Goal: Task Accomplishment & Management: Manage account settings

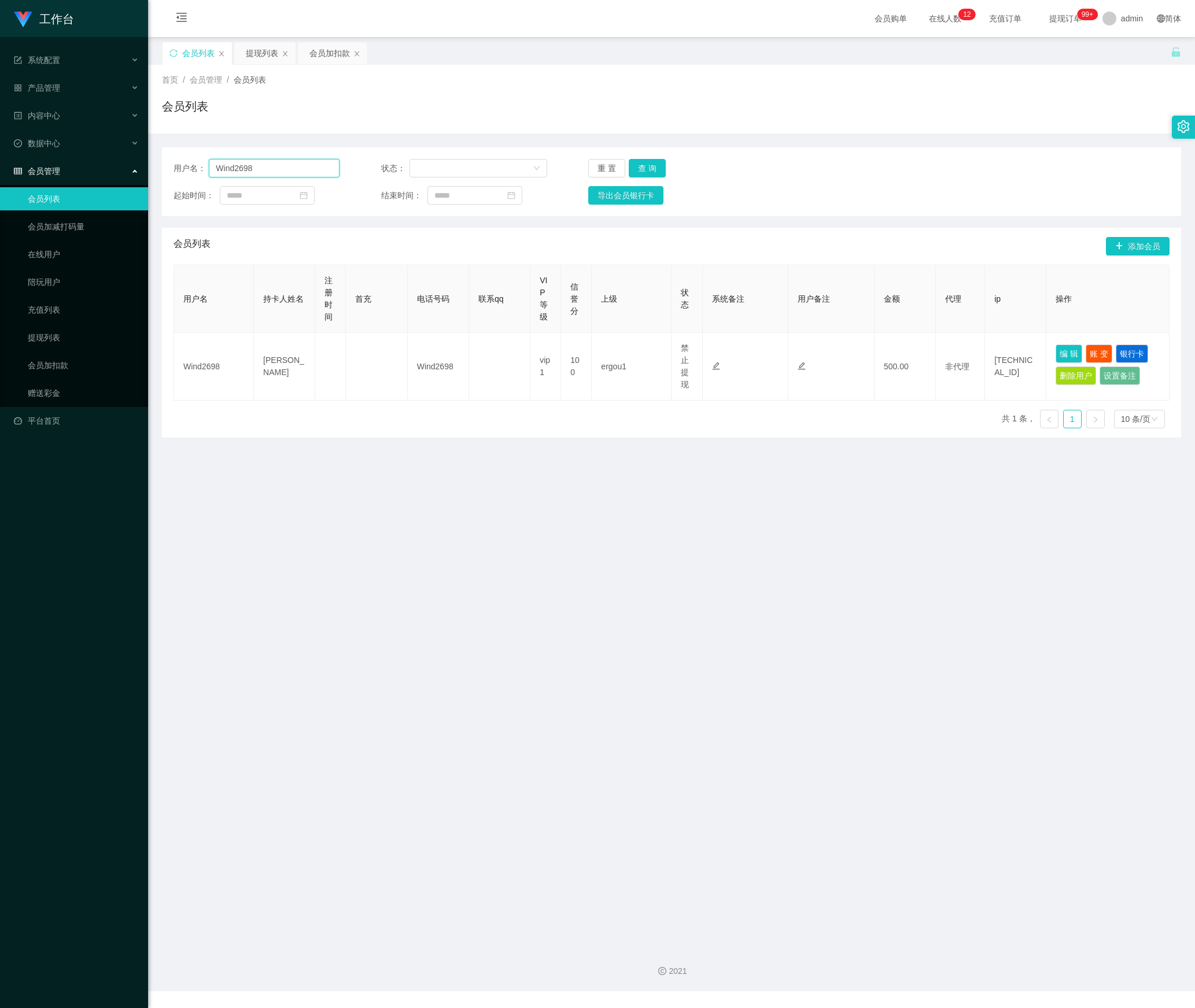
drag, startPoint x: 268, startPoint y: 167, endPoint x: 97, endPoint y: 172, distance: 171.1
click at [97, 172] on section "工作台 系统配置 产品管理 内容中心 数据中心 会员管理 会员列表 会员加减打码量 在线用户 陪玩用户 充值列表 提现列表 会员加扣款 赠送彩金 平台首页 保…" at bounding box center [597, 496] width 1195 height 991
paste input "HWH5287"
type input "HWH5287"
drag, startPoint x: 636, startPoint y: 166, endPoint x: 645, endPoint y: 171, distance: 10.3
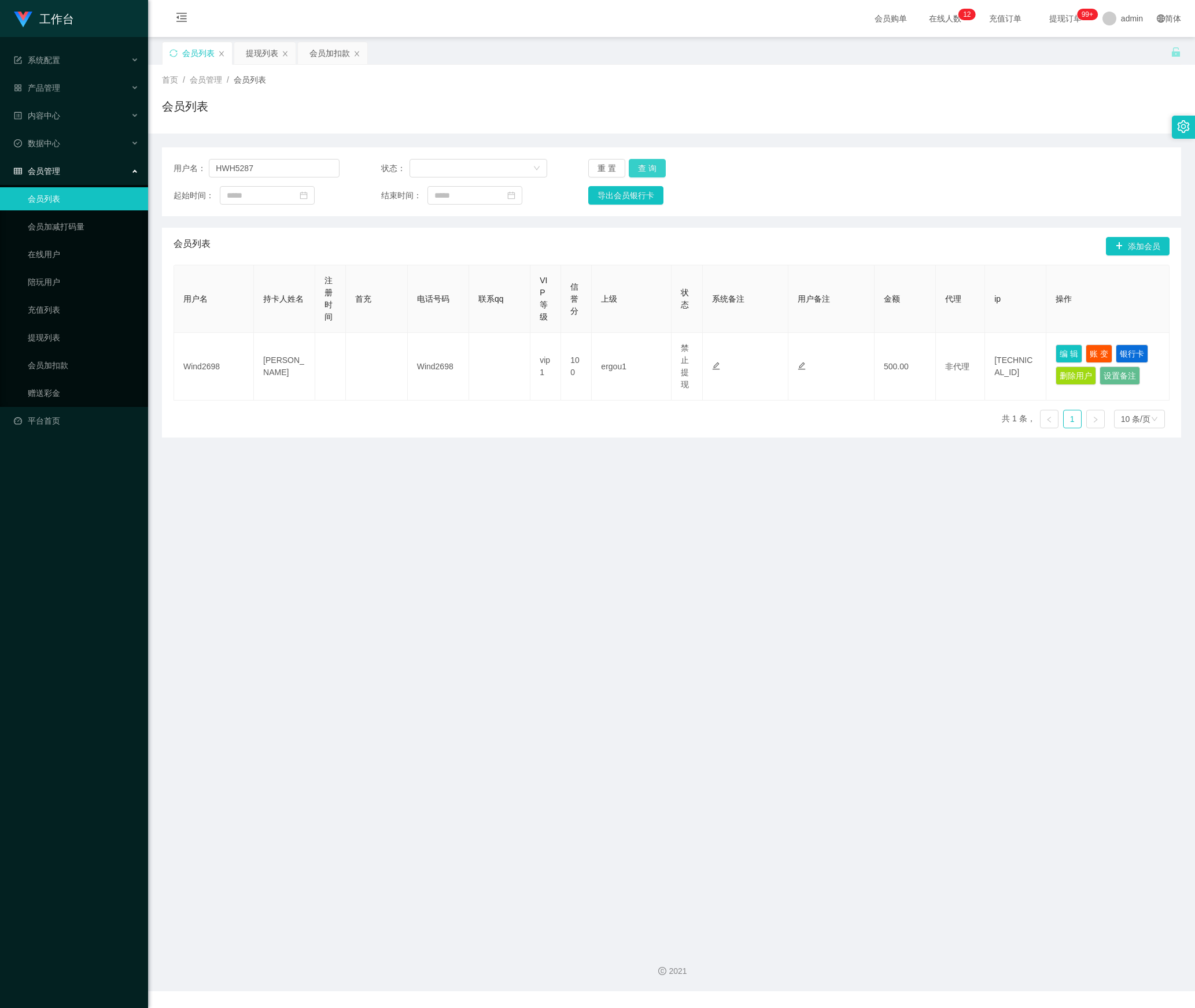
click at [636, 166] on button "查 询" at bounding box center [647, 168] width 37 height 18
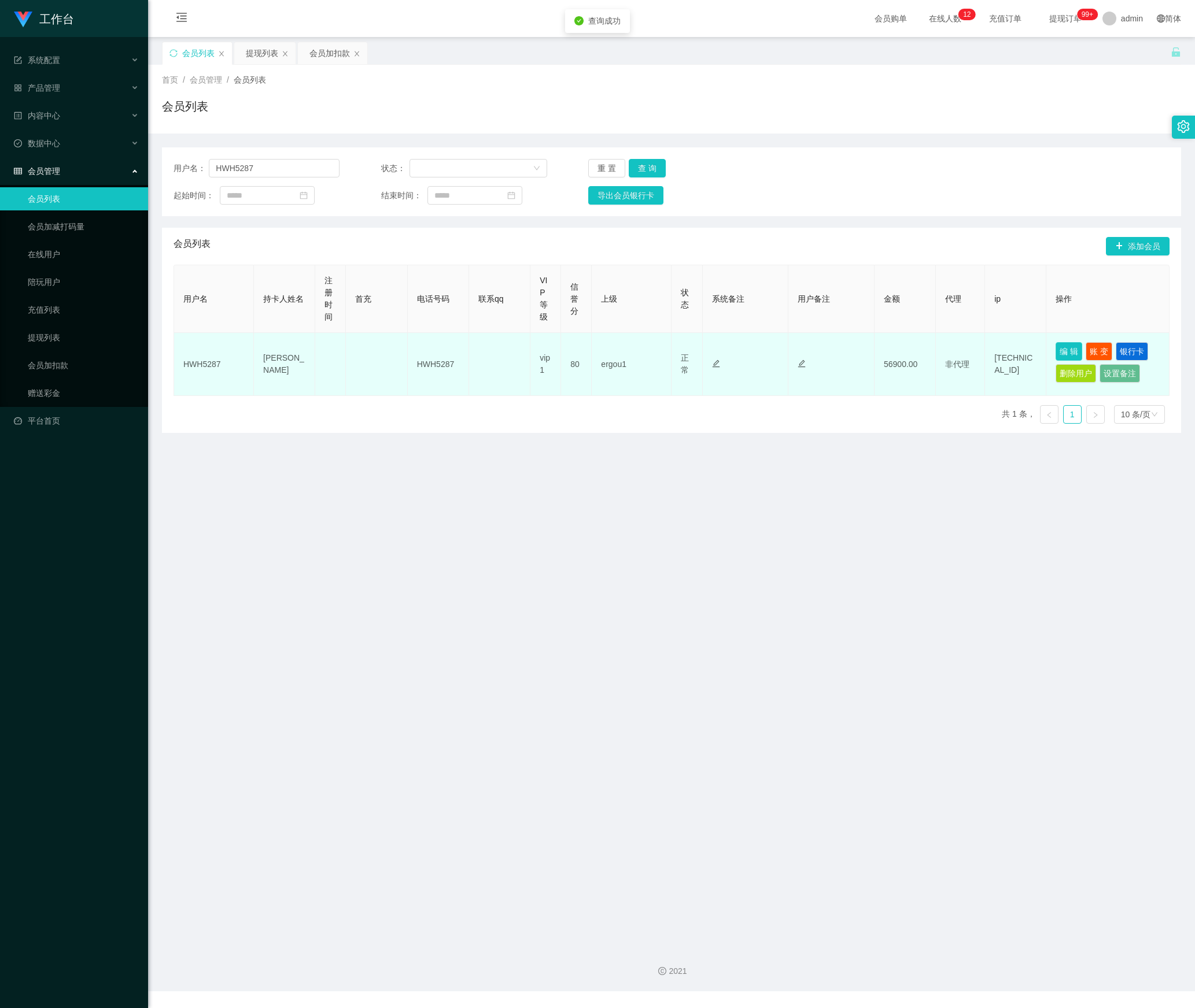
click at [1064, 353] on button "编 辑" at bounding box center [1069, 351] width 27 height 18
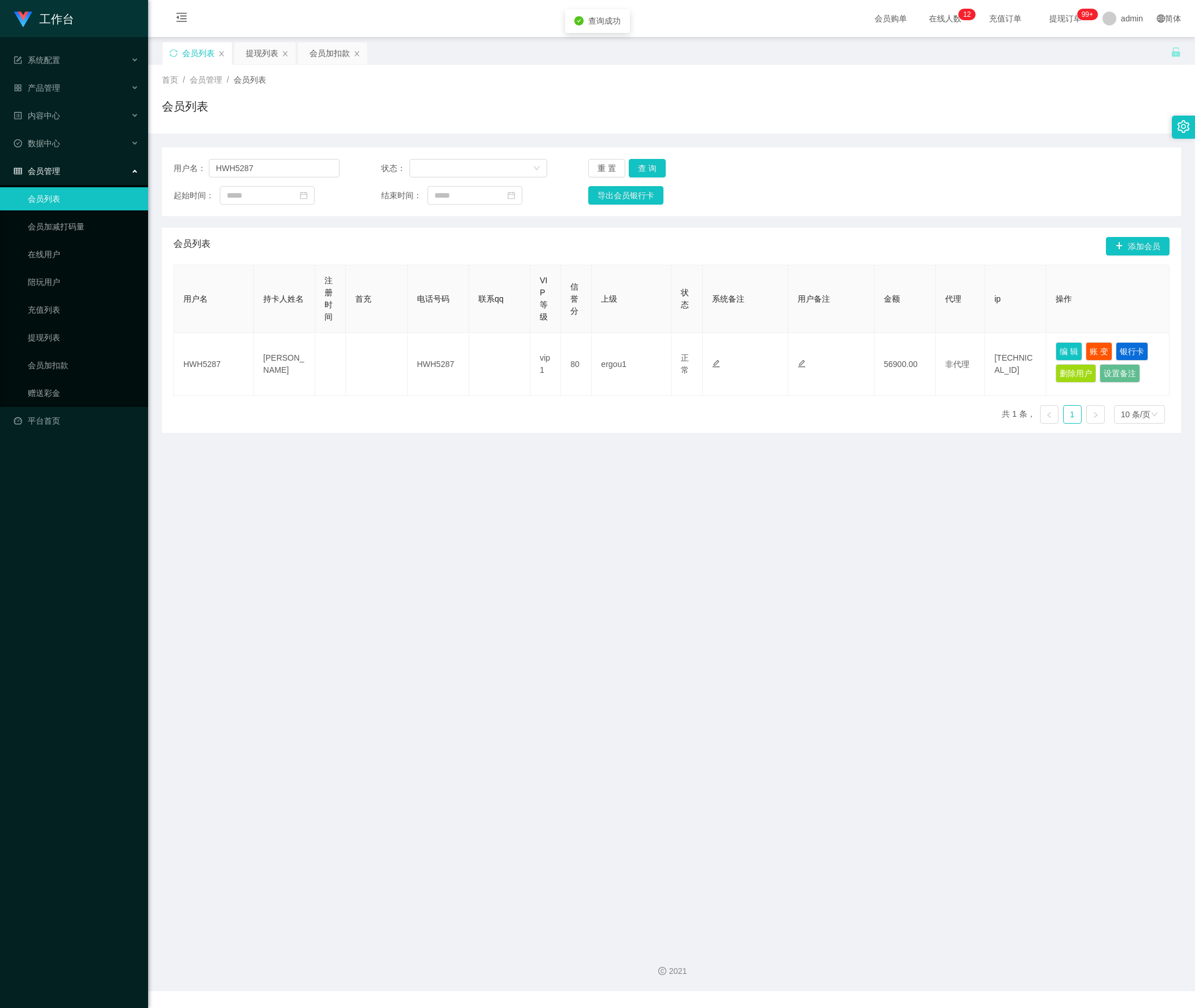
type input "HWH5287"
type input "[PERSON_NAME]"
type input "80"
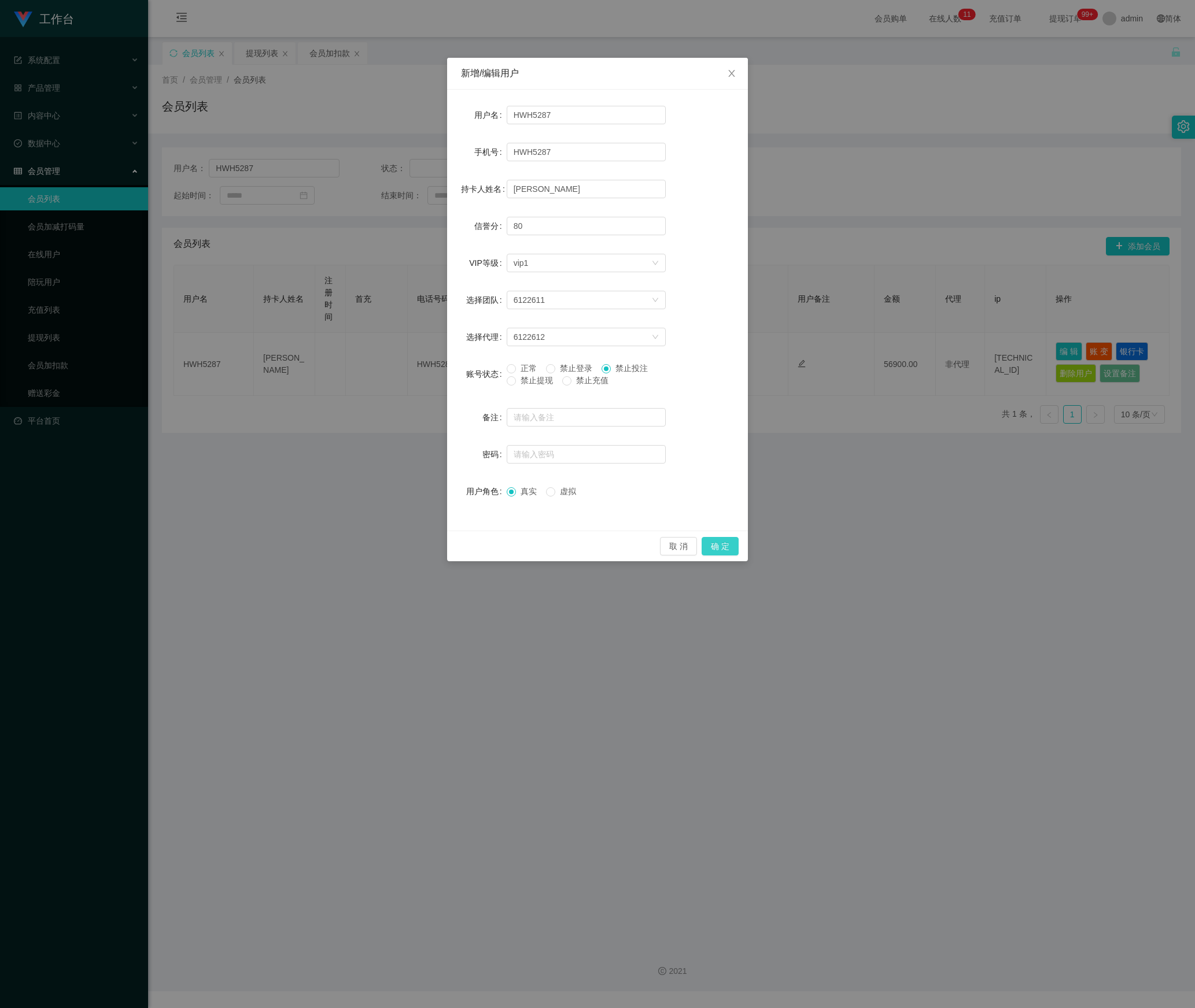
click at [719, 552] on button "确 定" at bounding box center [720, 546] width 37 height 18
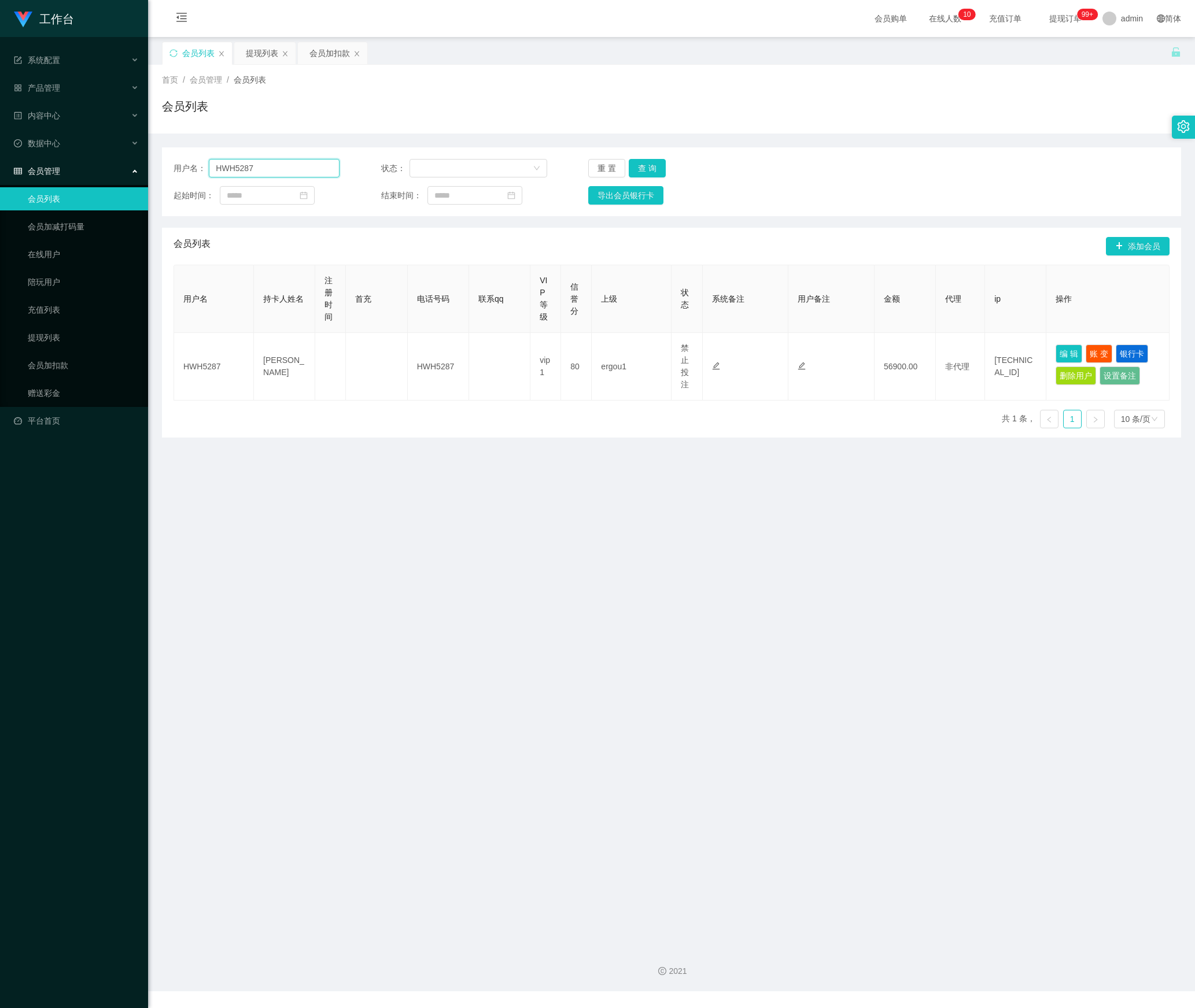
drag, startPoint x: 280, startPoint y: 171, endPoint x: 113, endPoint y: 172, distance: 167.0
click at [113, 172] on section "工作台 系统配置 产品管理 内容中心 数据中心 会员管理 会员列表 会员加减打码量 在线用户 陪玩用户 充值列表 提现列表 会员加扣款 赠送彩金 平台首页 保…" at bounding box center [597, 496] width 1195 height 991
paste input "82993508"
type input "82993508"
click at [643, 163] on button "查 询" at bounding box center [647, 168] width 37 height 18
